Goal: Find specific page/section: Find specific page/section

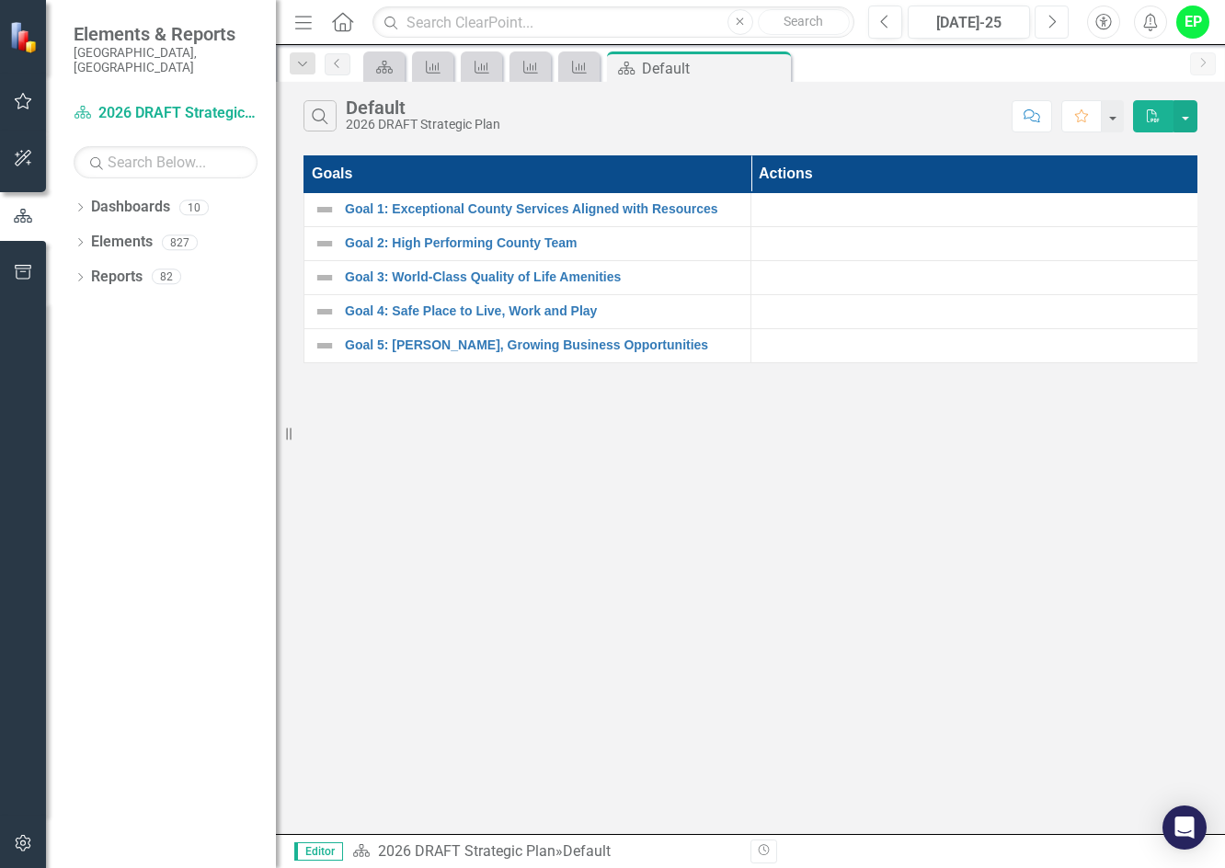
click at [922, 23] on button "Next" at bounding box center [1052, 22] width 34 height 33
click at [383, 69] on icon at bounding box center [384, 67] width 17 height 13
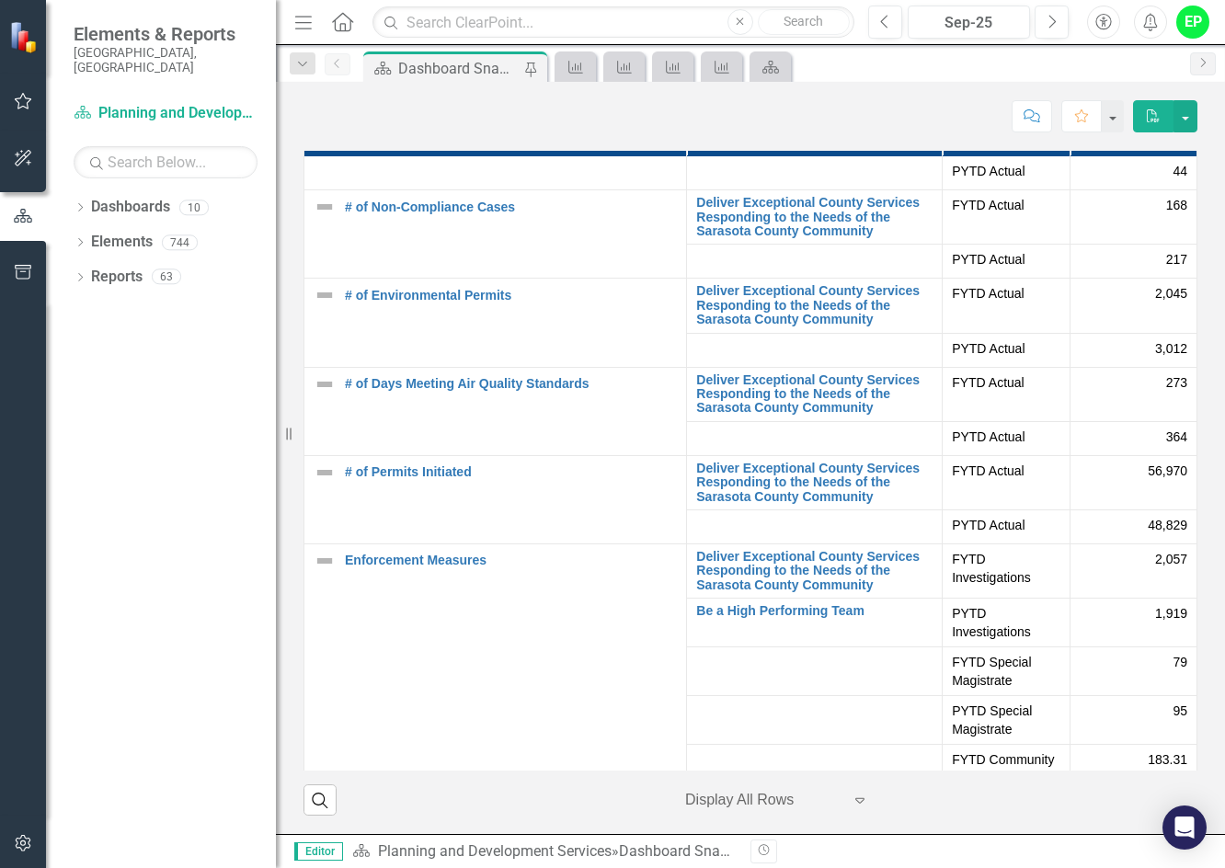
scroll to position [822, 0]
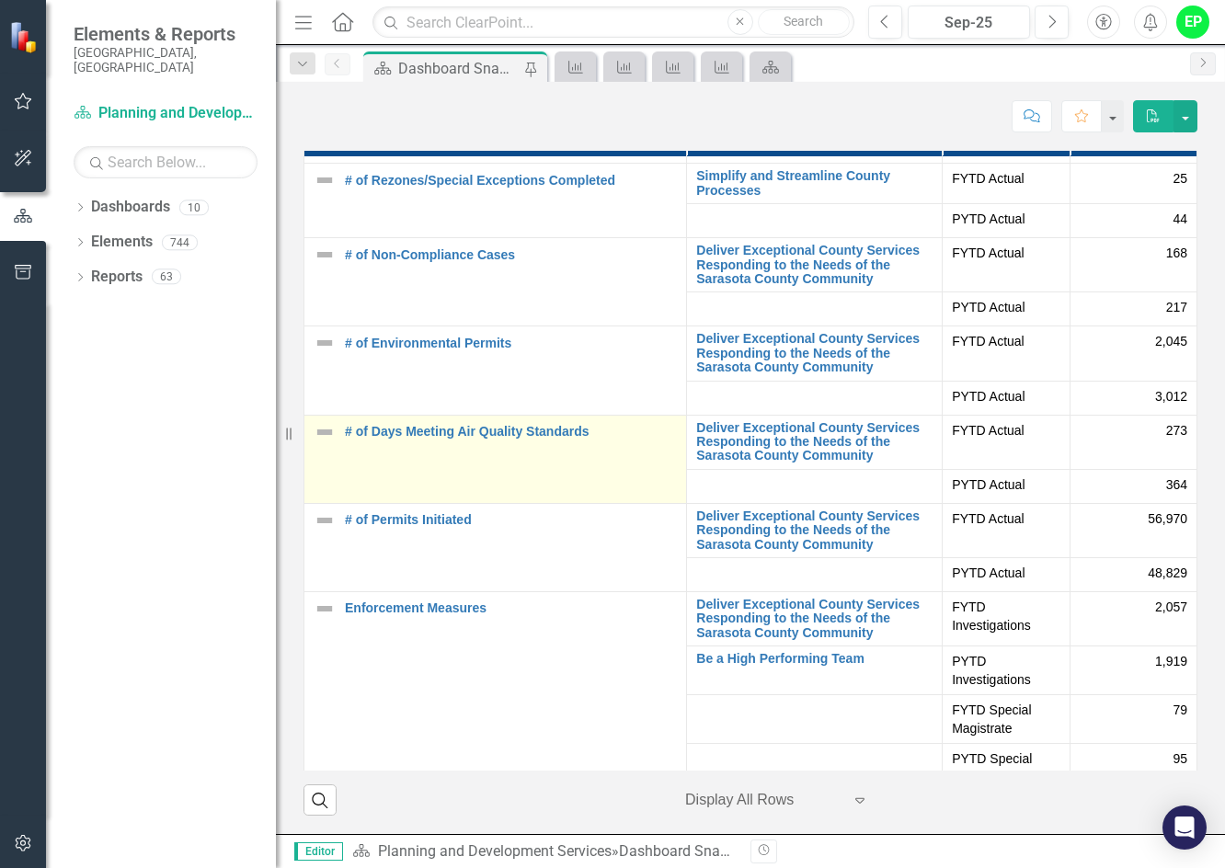
click at [503, 430] on td "# of Days Meeting Air Quality Standards Edit Edit Measure Link Open Element" at bounding box center [495, 459] width 383 height 88
click at [524, 439] on link "# of Days Meeting Air Quality Standards" at bounding box center [511, 432] width 332 height 14
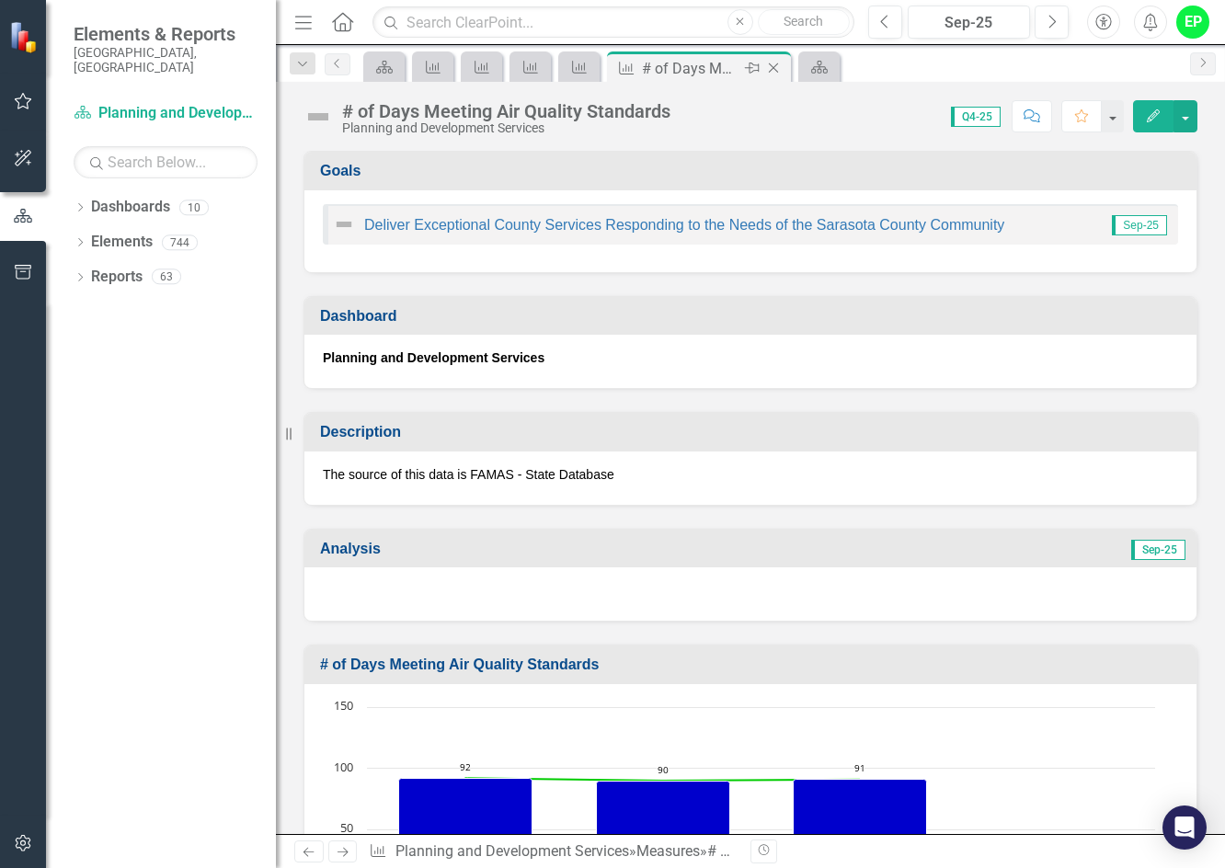
click at [774, 67] on icon at bounding box center [774, 68] width 10 height 10
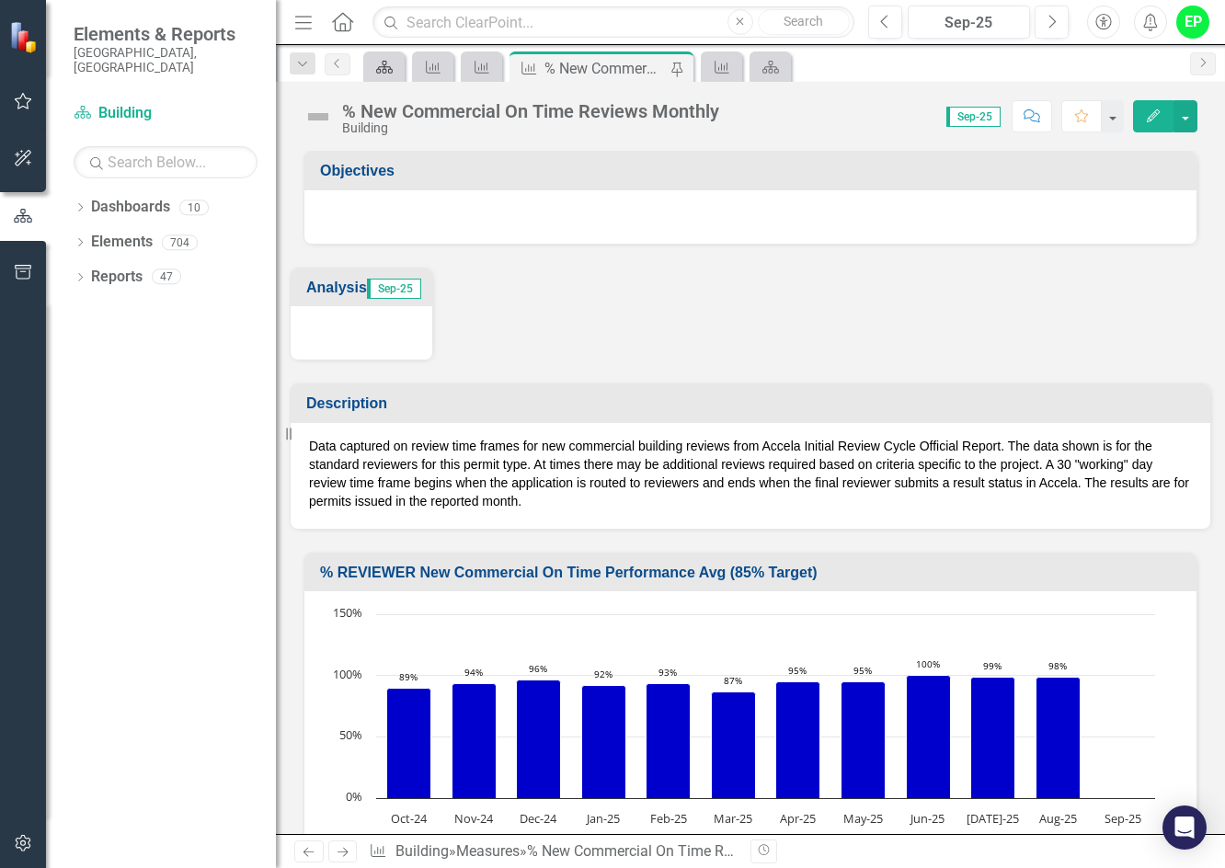
click at [388, 75] on div "Dashboard" at bounding box center [381, 66] width 26 height 23
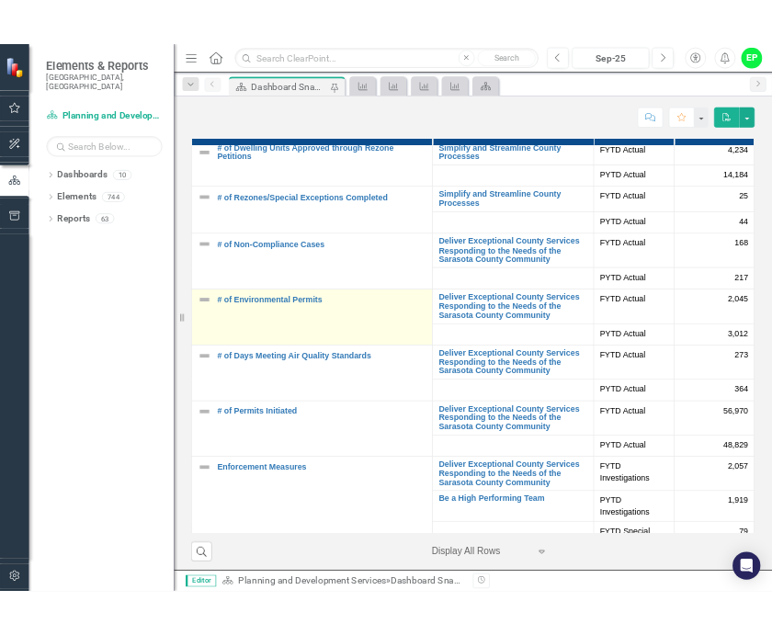
scroll to position [736, 0]
